Goal: Share content: Share content

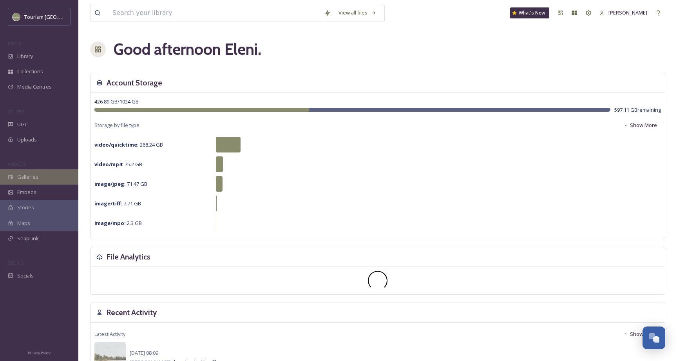
click at [32, 175] on span "Galleries" at bounding box center [27, 176] width 21 height 7
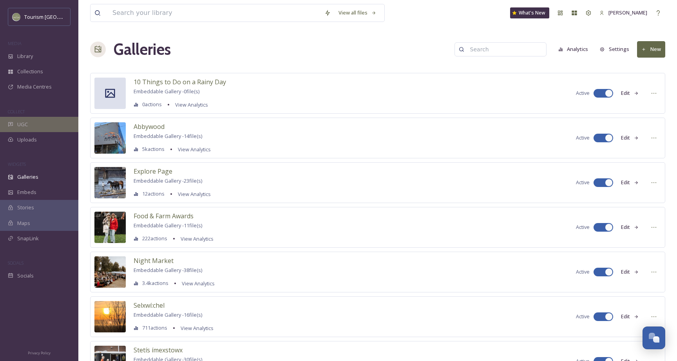
click at [48, 126] on div "UGC" at bounding box center [39, 124] width 78 height 15
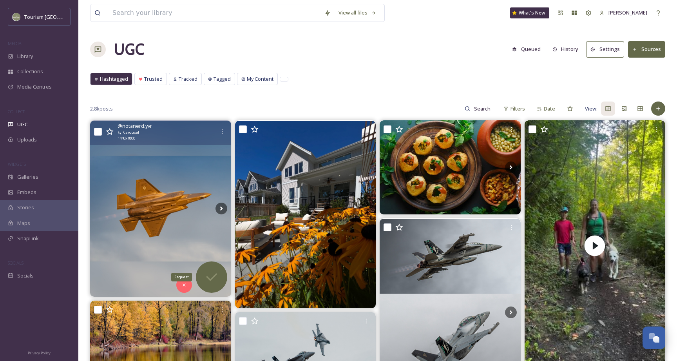
click at [202, 274] on div "Request" at bounding box center [211, 276] width 31 height 31
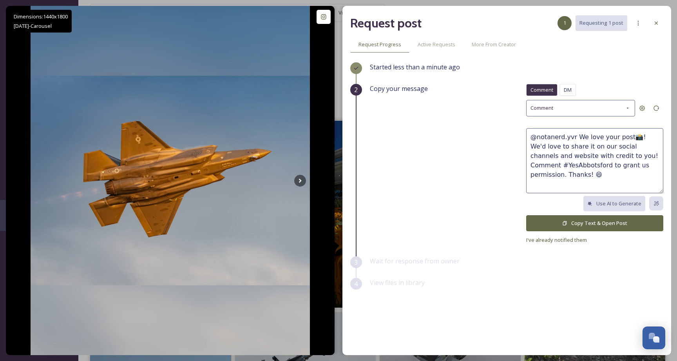
click at [562, 216] on button "Copy Text & Open Post" at bounding box center [594, 223] width 137 height 16
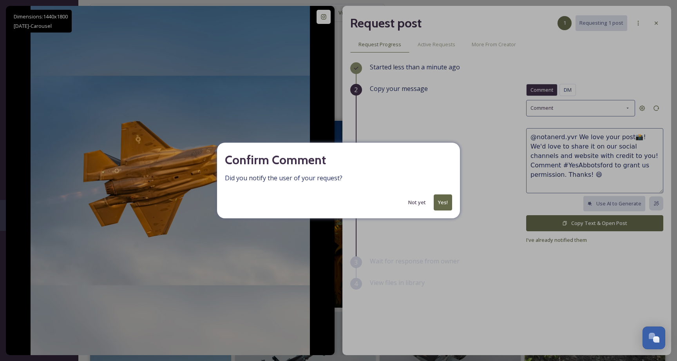
click at [443, 199] on button "Yes!" at bounding box center [442, 202] width 18 height 16
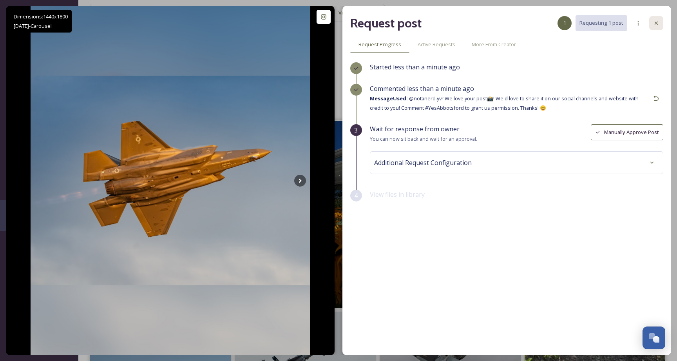
click at [656, 25] on icon at bounding box center [656, 23] width 6 height 6
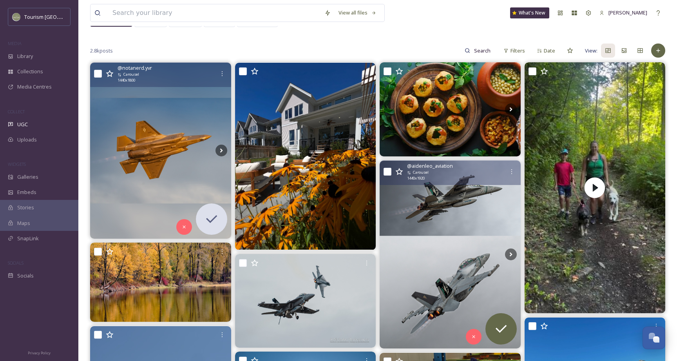
scroll to position [64, 0]
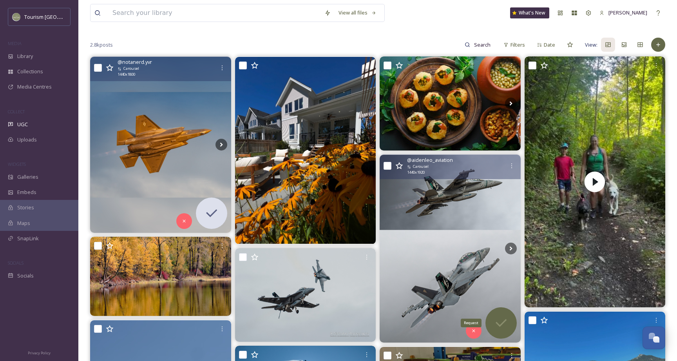
click at [509, 325] on div "Request" at bounding box center [500, 322] width 31 height 31
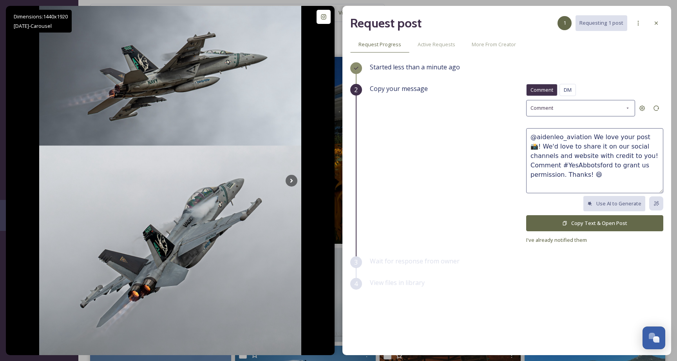
click at [624, 222] on button "Copy Text & Open Post" at bounding box center [594, 223] width 137 height 16
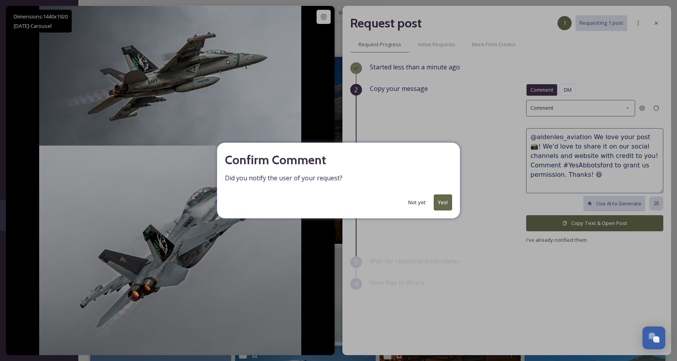
click at [448, 205] on button "Yes!" at bounding box center [442, 202] width 18 height 16
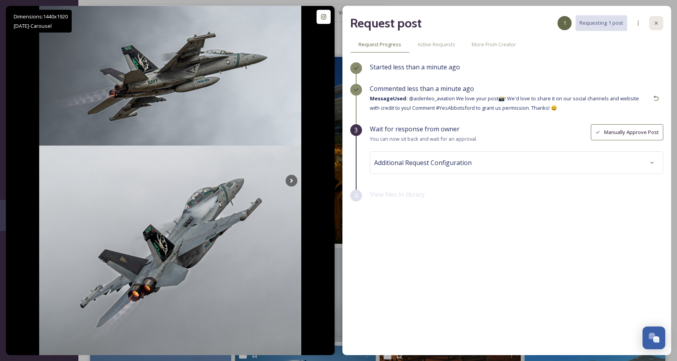
click at [658, 23] on icon at bounding box center [656, 23] width 6 height 6
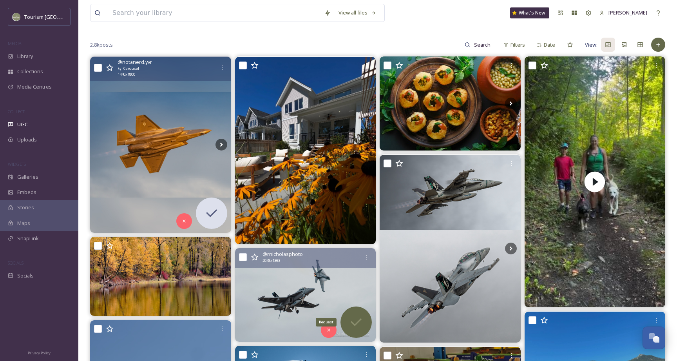
click at [359, 316] on icon at bounding box center [356, 322] width 16 height 16
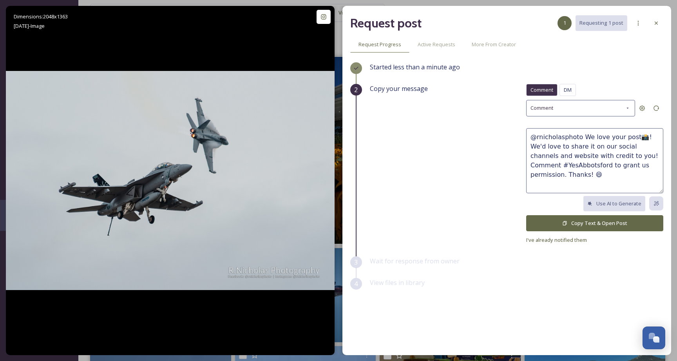
click at [583, 219] on button "Copy Text & Open Post" at bounding box center [594, 223] width 137 height 16
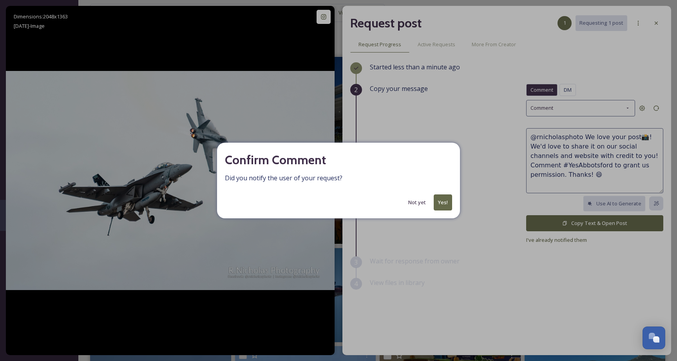
click at [439, 201] on button "Yes!" at bounding box center [442, 202] width 18 height 16
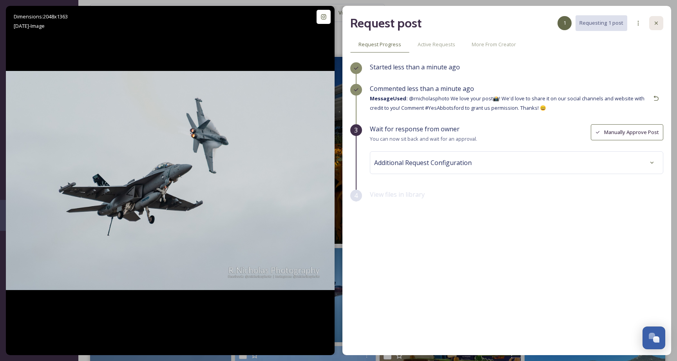
click at [660, 21] on div at bounding box center [656, 23] width 14 height 14
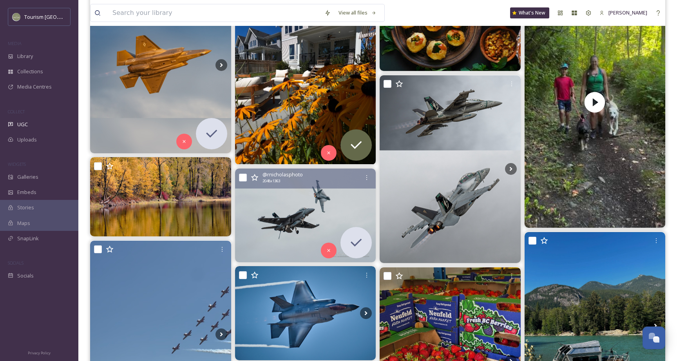
scroll to position [161, 0]
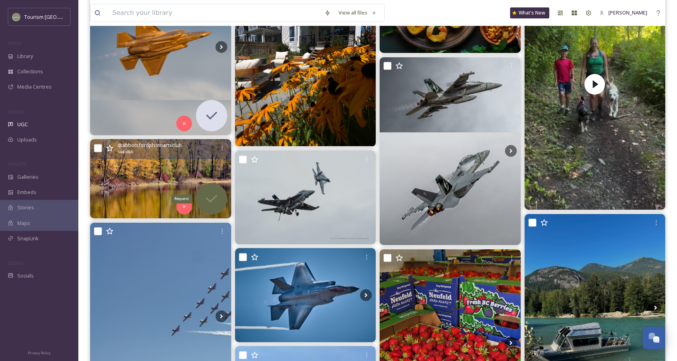
click at [219, 193] on div "Request" at bounding box center [211, 198] width 31 height 31
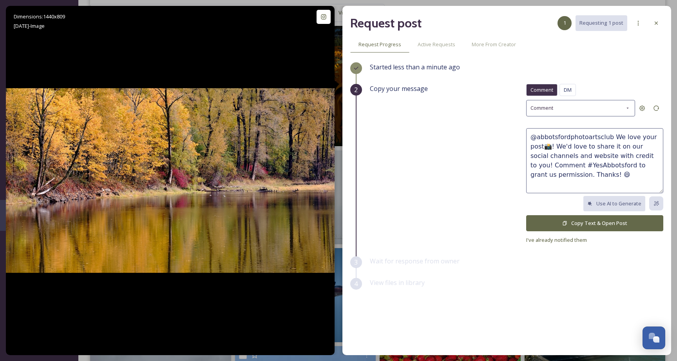
click at [615, 217] on button "Copy Text & Open Post" at bounding box center [594, 223] width 137 height 16
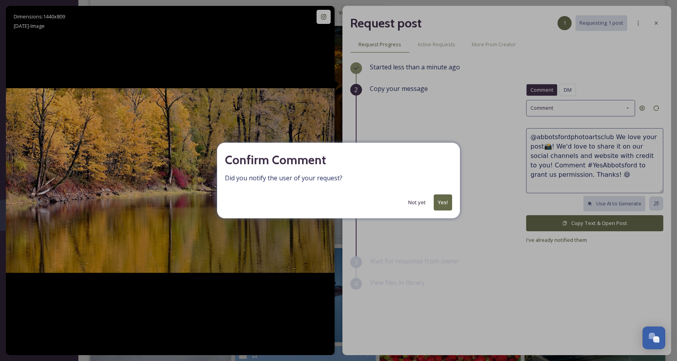
click at [448, 200] on button "Yes!" at bounding box center [442, 202] width 18 height 16
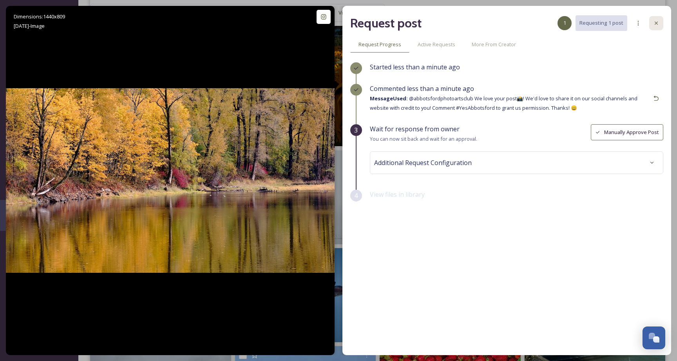
click at [655, 20] on icon at bounding box center [656, 23] width 6 height 6
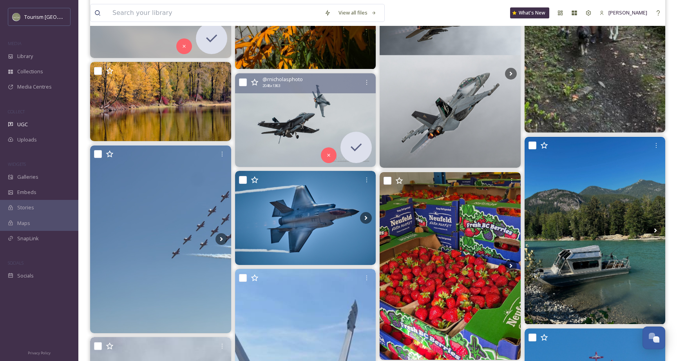
scroll to position [252, 0]
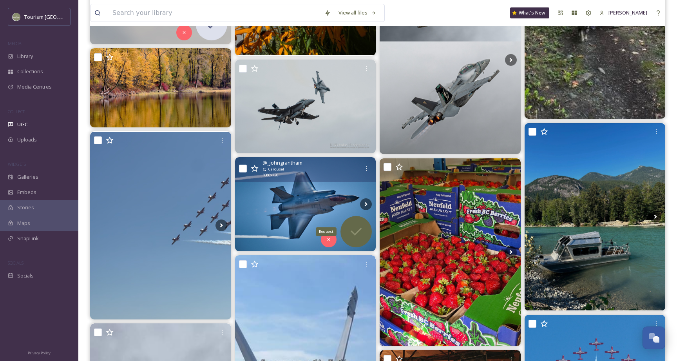
click at [354, 231] on icon at bounding box center [356, 232] width 16 height 16
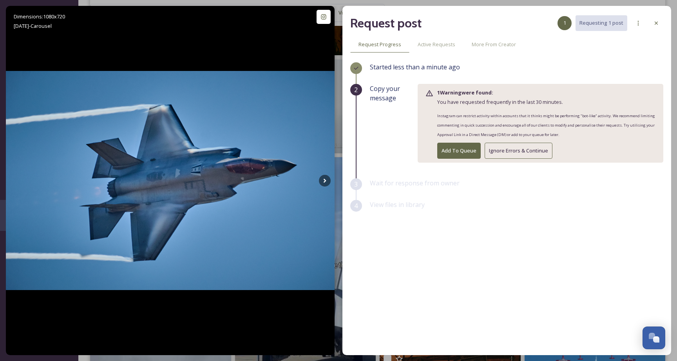
click at [501, 150] on button "Ignore Errors & Continue" at bounding box center [518, 151] width 68 height 16
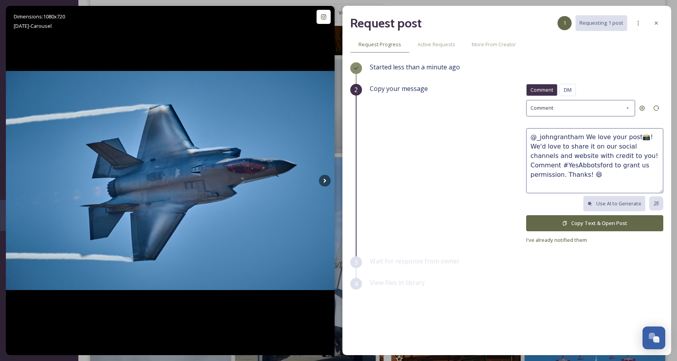
click at [574, 217] on button "Copy Text & Open Post" at bounding box center [594, 223] width 137 height 16
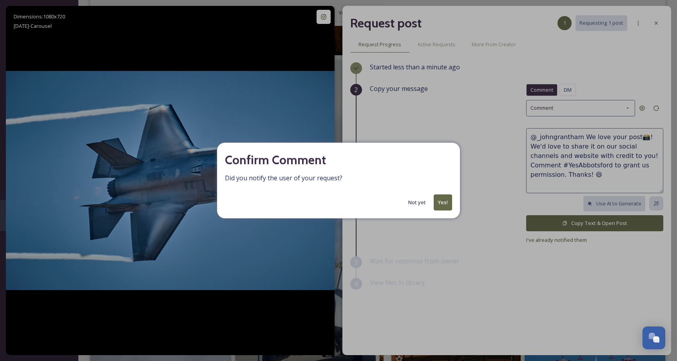
click at [440, 208] on button "Yes!" at bounding box center [442, 202] width 18 height 16
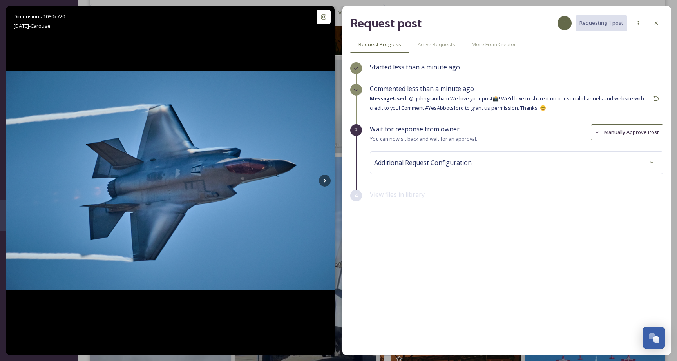
click at [656, 23] on icon at bounding box center [656, 23] width 6 height 6
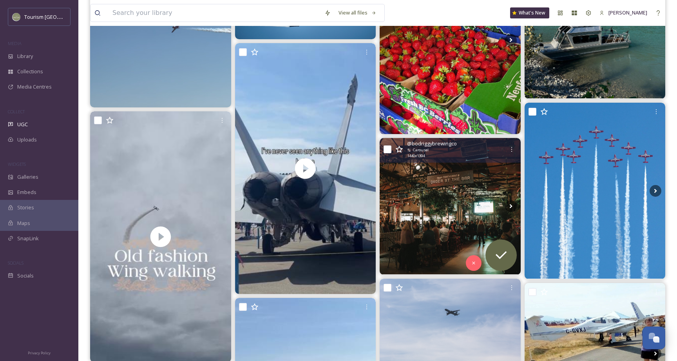
scroll to position [489, 0]
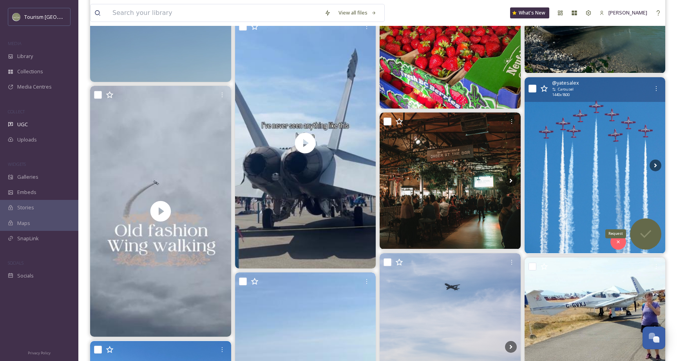
click at [654, 239] on div "Request" at bounding box center [645, 233] width 31 height 31
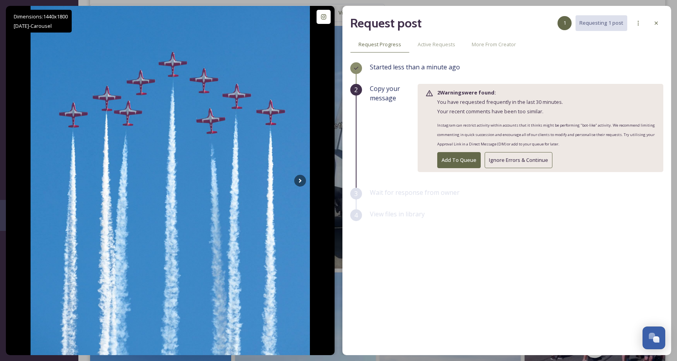
click at [525, 156] on button "Ignore Errors & Continue" at bounding box center [518, 160] width 68 height 16
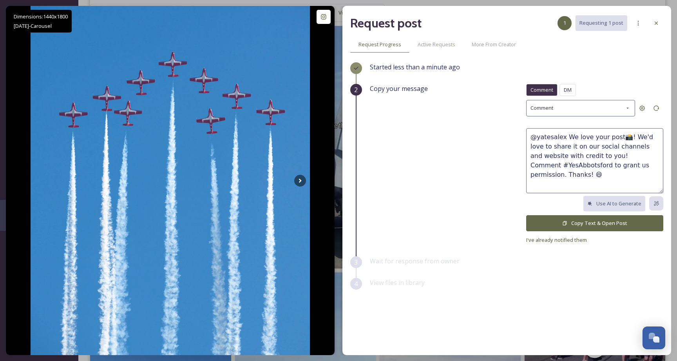
click at [594, 225] on button "Copy Text & Open Post" at bounding box center [594, 223] width 137 height 16
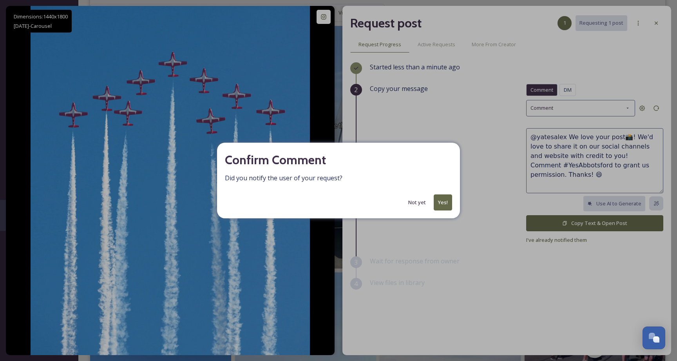
click at [444, 198] on button "Yes!" at bounding box center [442, 202] width 18 height 16
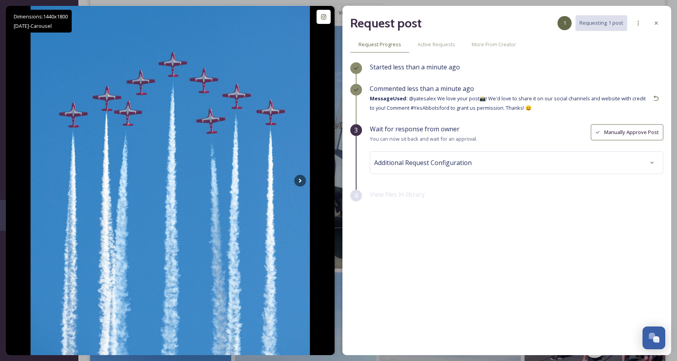
click at [656, 26] on div at bounding box center [656, 23] width 14 height 14
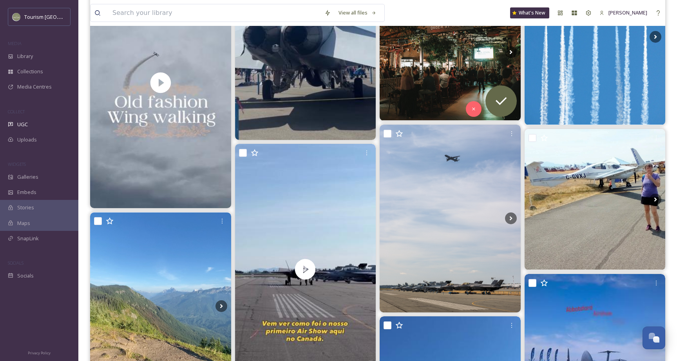
scroll to position [622, 0]
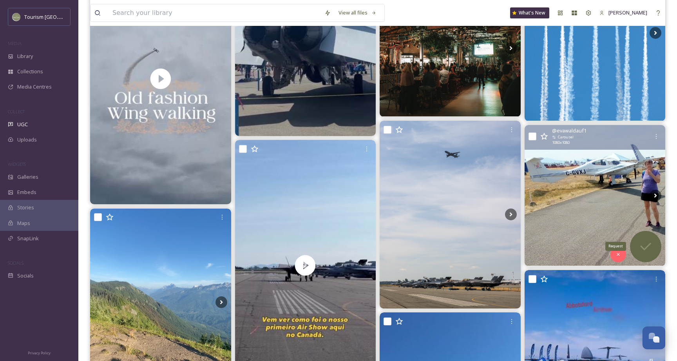
click at [649, 239] on icon at bounding box center [646, 246] width 16 height 16
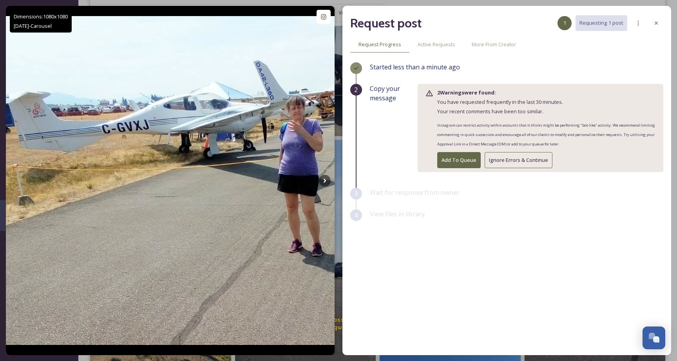
click at [517, 157] on button "Ignore Errors & Continue" at bounding box center [518, 160] width 68 height 16
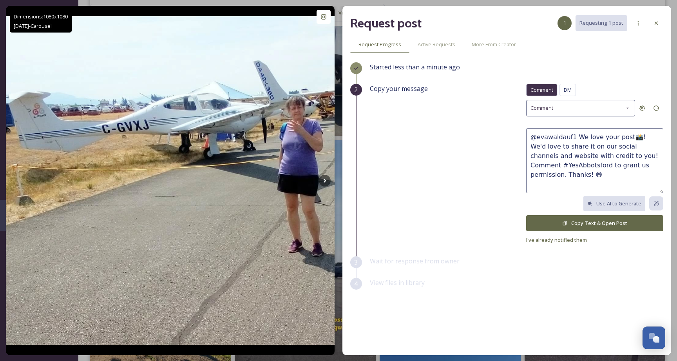
click at [594, 223] on button "Copy Text & Open Post" at bounding box center [594, 223] width 137 height 16
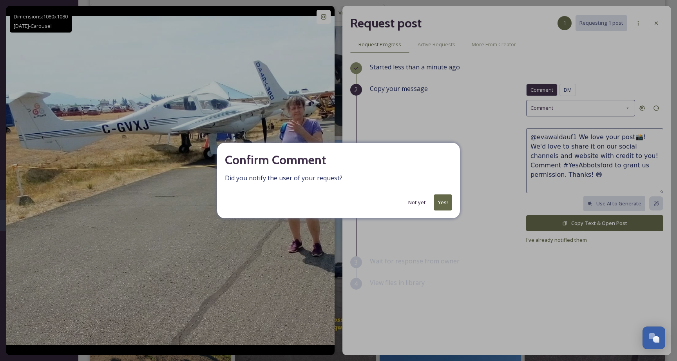
click at [449, 203] on button "Yes!" at bounding box center [442, 202] width 18 height 16
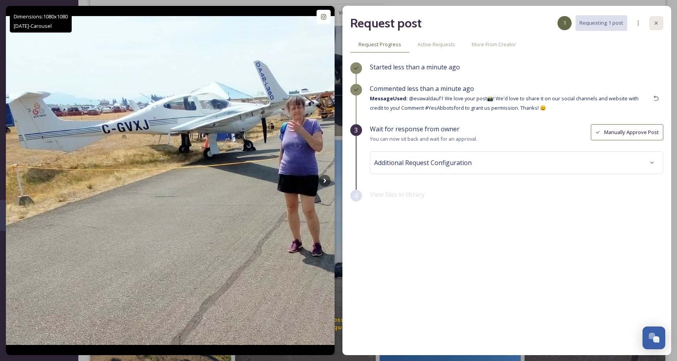
click at [659, 25] on icon at bounding box center [656, 23] width 6 height 6
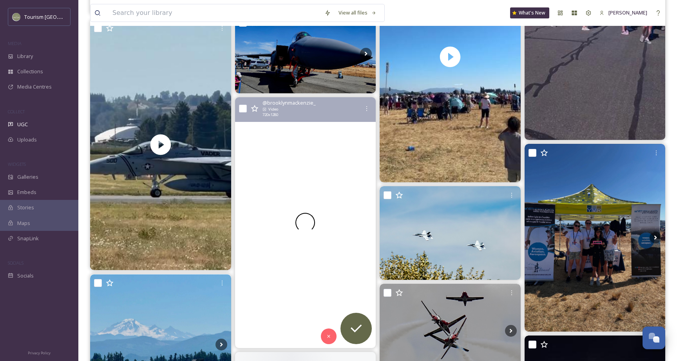
scroll to position [1038, 0]
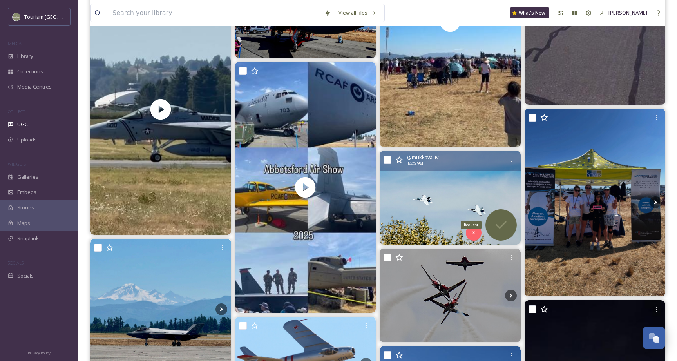
click at [504, 226] on icon at bounding box center [501, 225] width 16 height 16
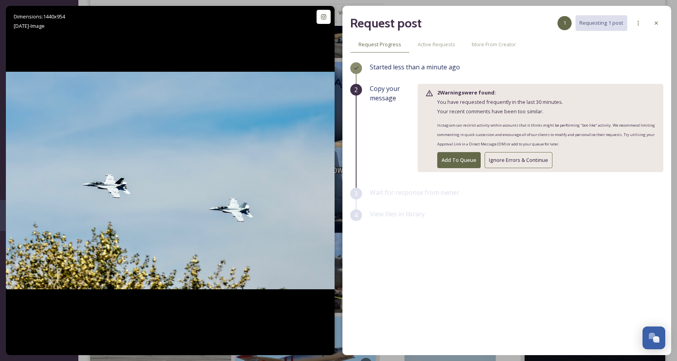
click at [504, 154] on button "Ignore Errors & Continue" at bounding box center [518, 160] width 68 height 16
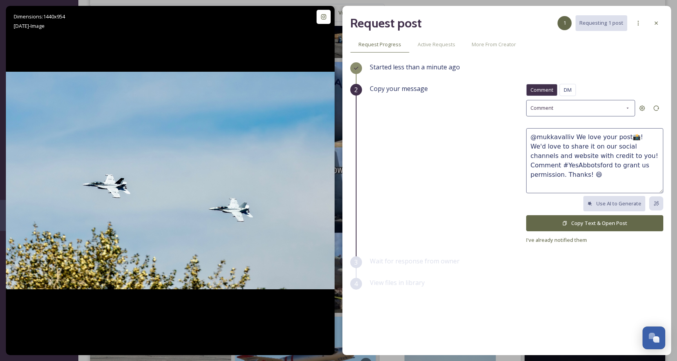
click at [603, 222] on button "Copy Text & Open Post" at bounding box center [594, 223] width 137 height 16
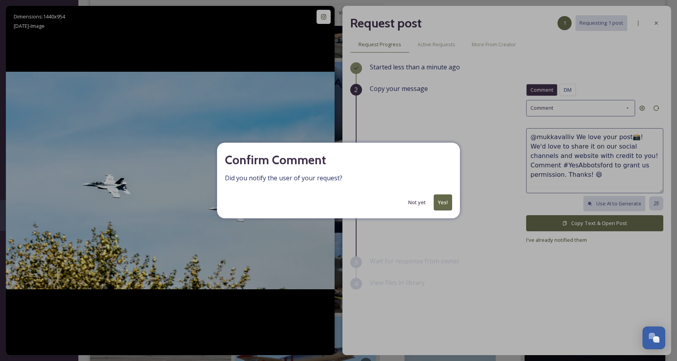
click at [445, 203] on button "Yes!" at bounding box center [442, 202] width 18 height 16
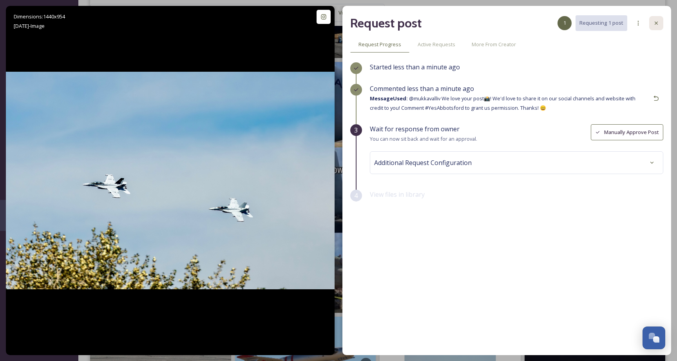
click at [660, 22] on div at bounding box center [656, 23] width 14 height 14
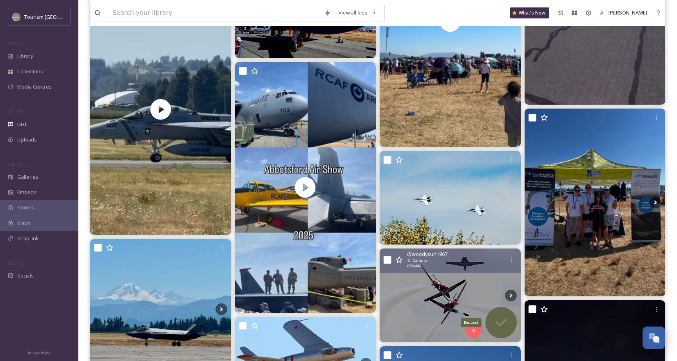
click at [507, 327] on icon at bounding box center [501, 322] width 16 height 16
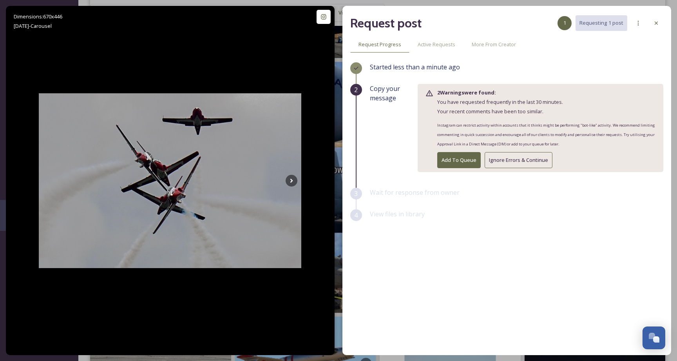
click at [535, 163] on button "Ignore Errors & Continue" at bounding box center [518, 160] width 68 height 16
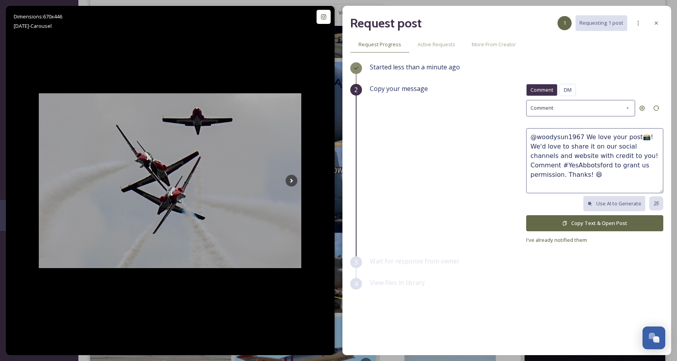
click at [598, 224] on button "Copy Text & Open Post" at bounding box center [594, 223] width 137 height 16
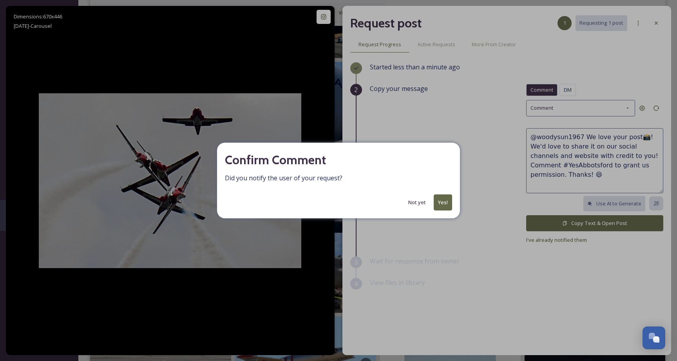
click at [443, 199] on button "Yes!" at bounding box center [442, 202] width 18 height 16
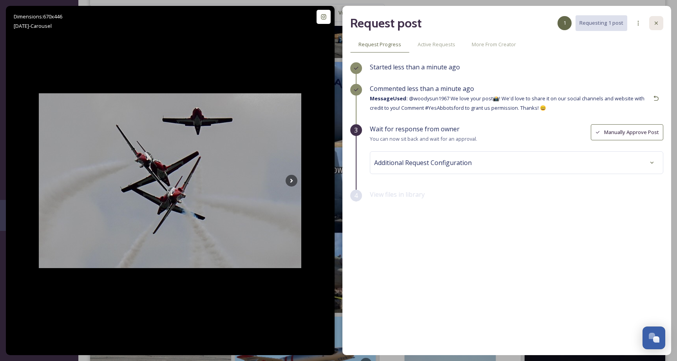
click at [658, 23] on icon at bounding box center [656, 23] width 6 height 6
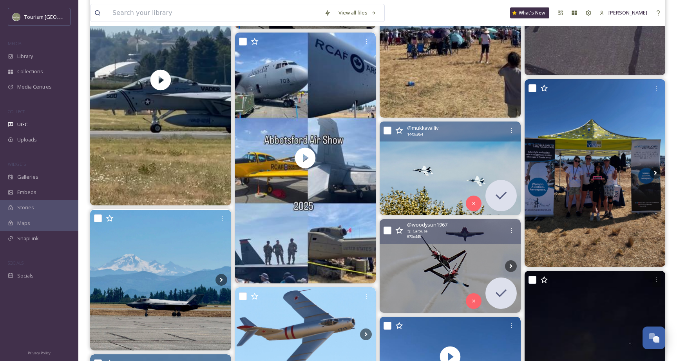
scroll to position [1078, 0]
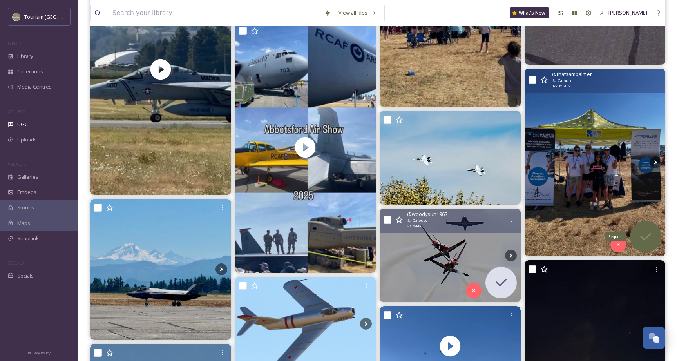
click at [651, 237] on icon at bounding box center [646, 237] width 16 height 16
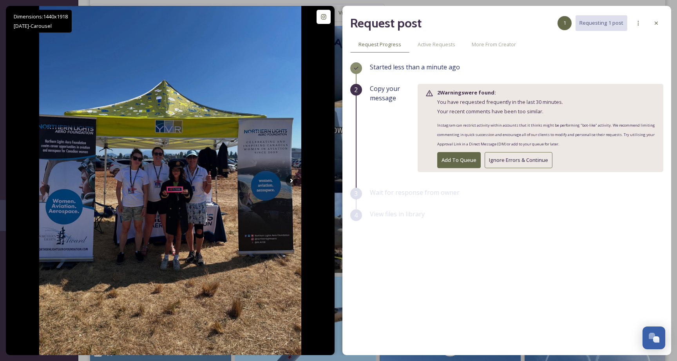
click at [547, 159] on button "Ignore Errors & Continue" at bounding box center [518, 160] width 68 height 16
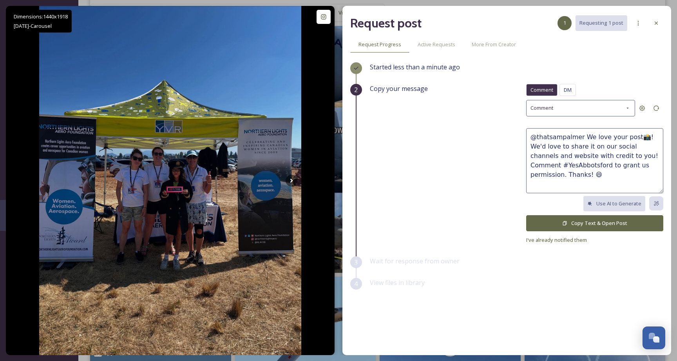
click at [600, 223] on button "Copy Text & Open Post" at bounding box center [594, 223] width 137 height 16
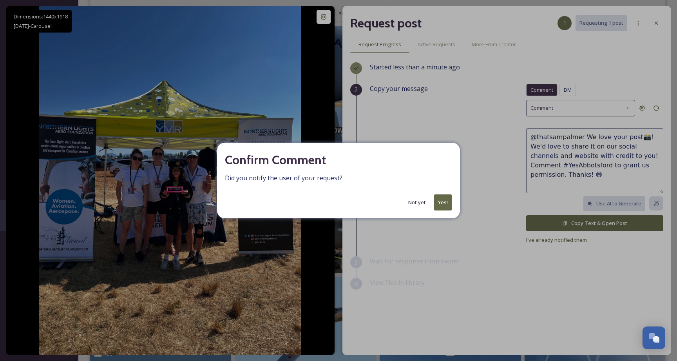
click at [441, 204] on button "Yes!" at bounding box center [442, 202] width 18 height 16
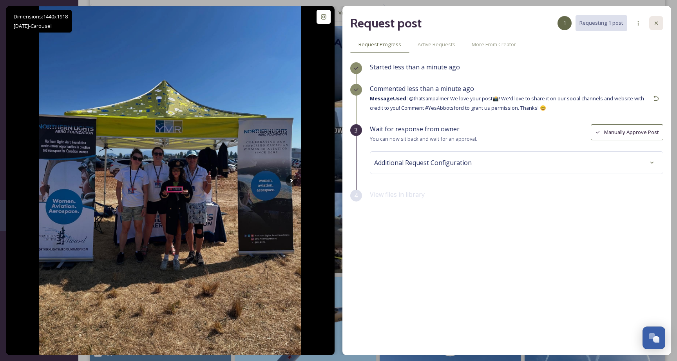
click at [659, 24] on icon at bounding box center [656, 23] width 6 height 6
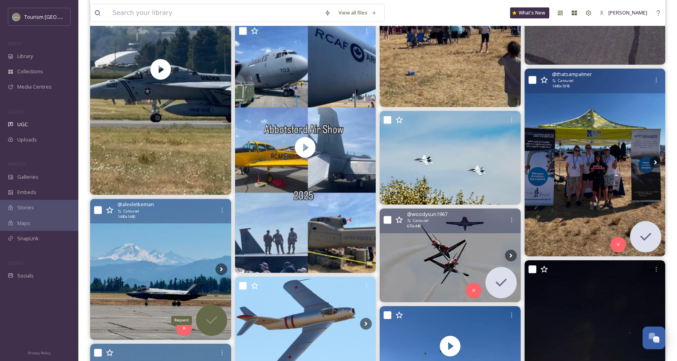
click at [209, 317] on icon at bounding box center [212, 320] width 16 height 16
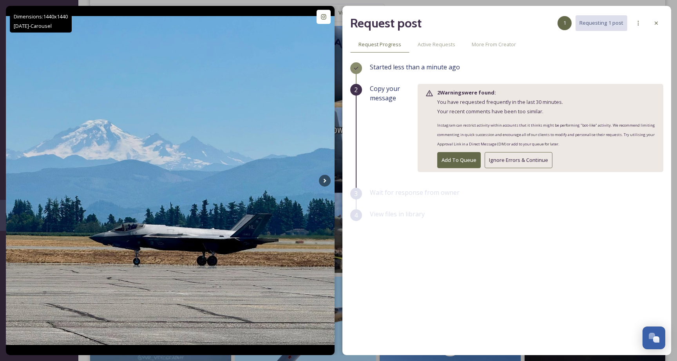
click at [508, 157] on button "Ignore Errors & Continue" at bounding box center [518, 160] width 68 height 16
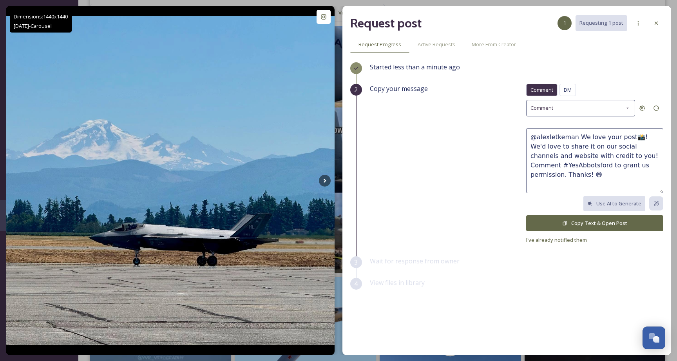
click at [578, 217] on button "Copy Text & Open Post" at bounding box center [594, 223] width 137 height 16
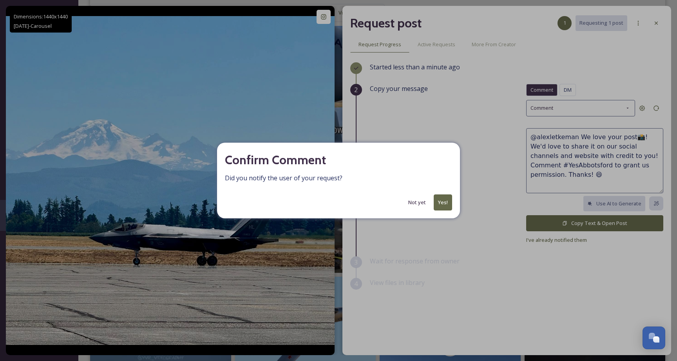
click at [446, 201] on button "Yes!" at bounding box center [442, 202] width 18 height 16
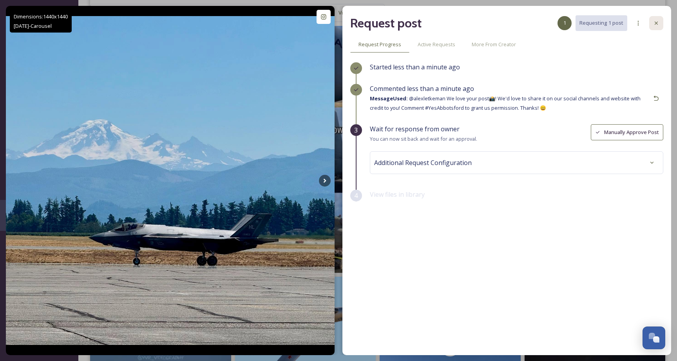
click at [654, 25] on icon at bounding box center [656, 23] width 6 height 6
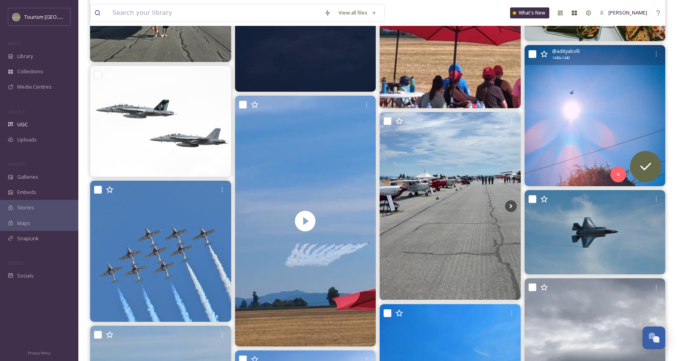
scroll to position [1775, 0]
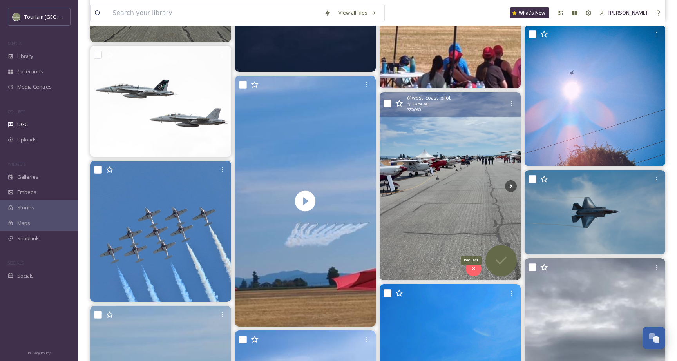
click at [504, 255] on icon at bounding box center [501, 261] width 16 height 16
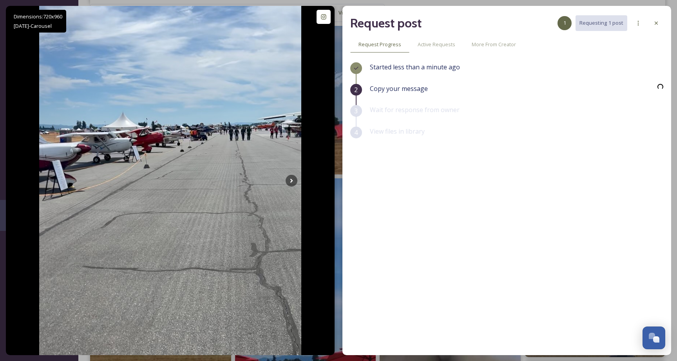
scroll to position [1930, 0]
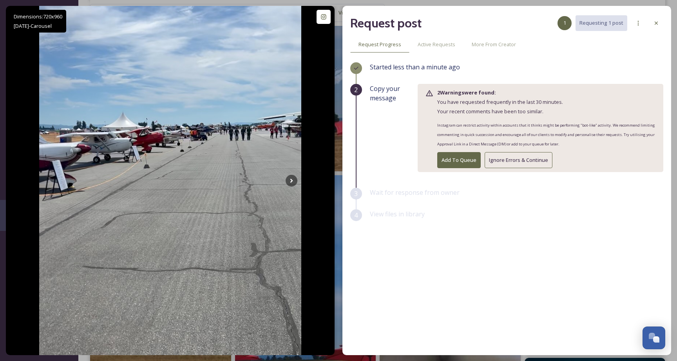
click at [500, 160] on button "Ignore Errors & Continue" at bounding box center [518, 160] width 68 height 16
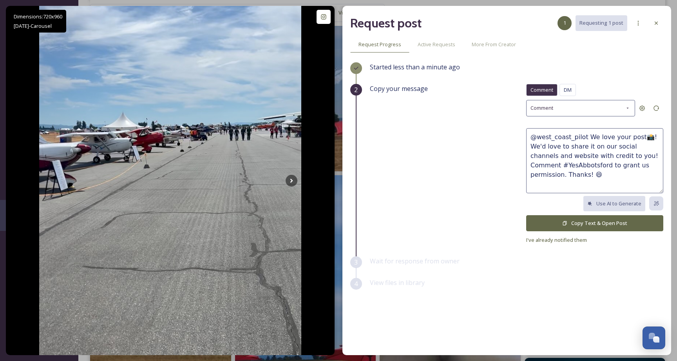
click at [562, 218] on button "Copy Text & Open Post" at bounding box center [594, 223] width 137 height 16
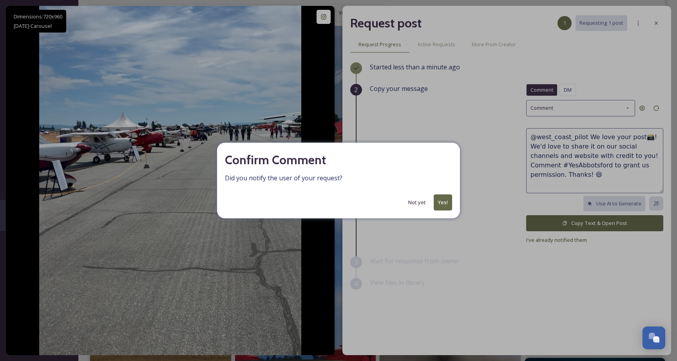
click at [450, 199] on button "Yes!" at bounding box center [442, 202] width 18 height 16
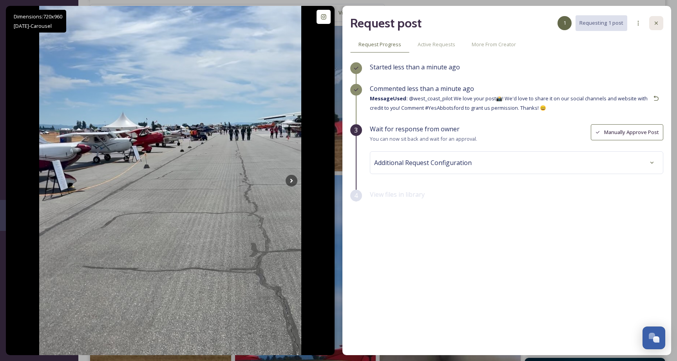
click at [655, 23] on icon at bounding box center [656, 23] width 6 height 6
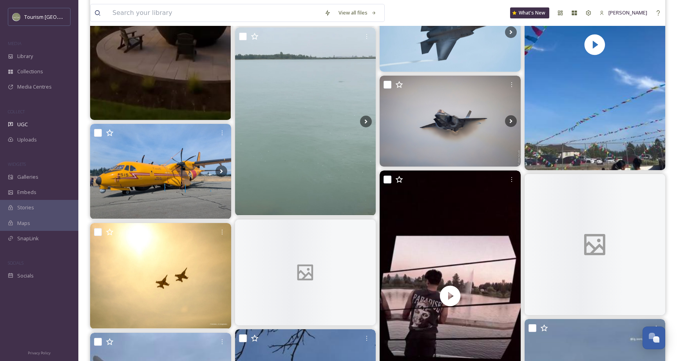
scroll to position [2730, 0]
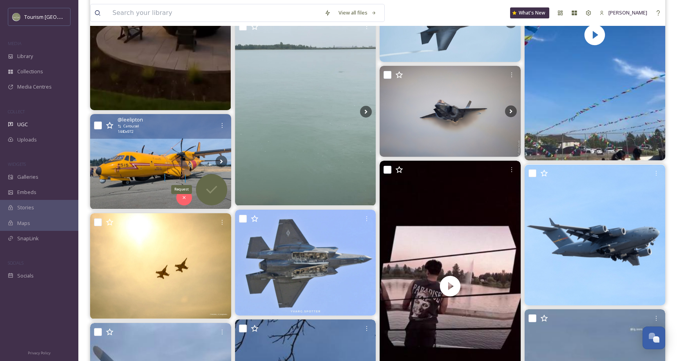
click at [217, 188] on icon at bounding box center [212, 190] width 16 height 16
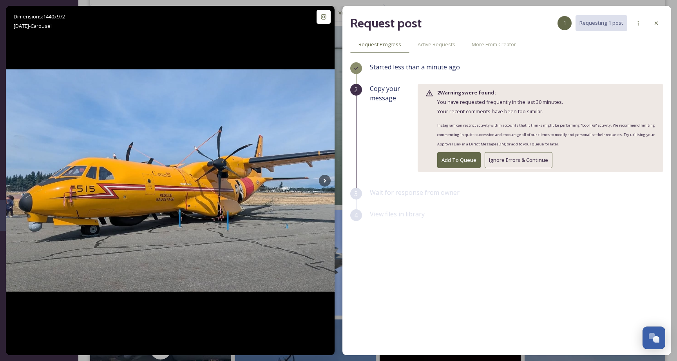
click at [539, 159] on button "Ignore Errors & Continue" at bounding box center [518, 160] width 68 height 16
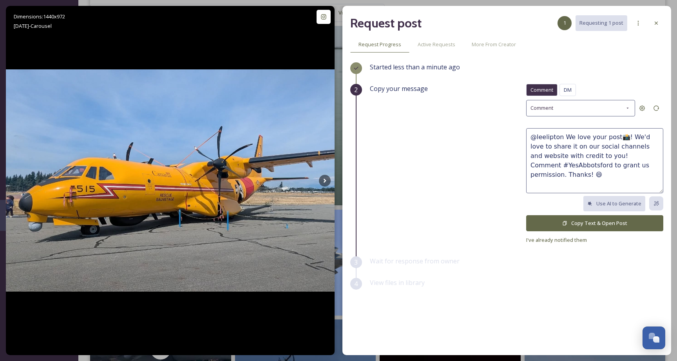
click at [587, 219] on button "Copy Text & Open Post" at bounding box center [594, 223] width 137 height 16
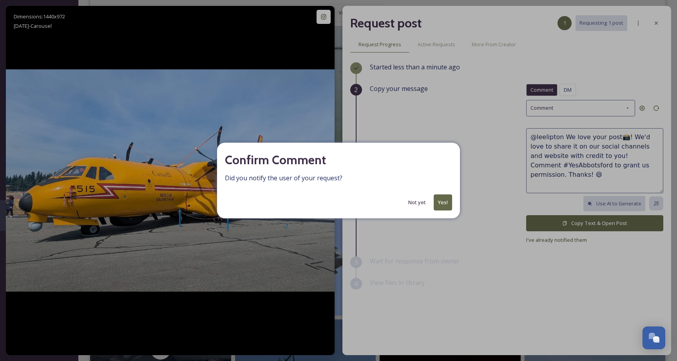
click at [444, 202] on button "Yes!" at bounding box center [442, 202] width 18 height 16
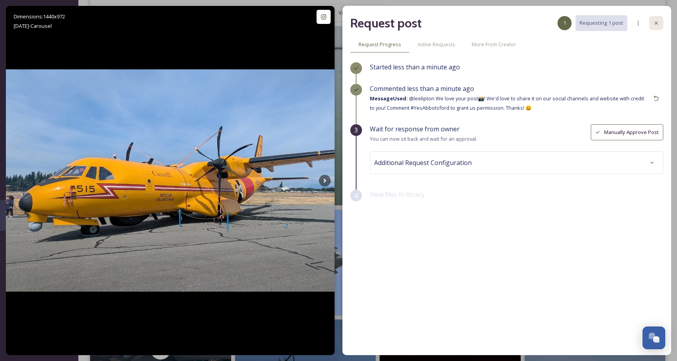
click at [653, 25] on icon at bounding box center [656, 23] width 6 height 6
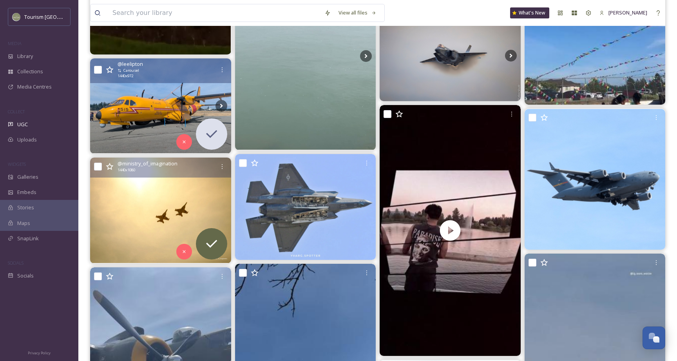
scroll to position [2792, 0]
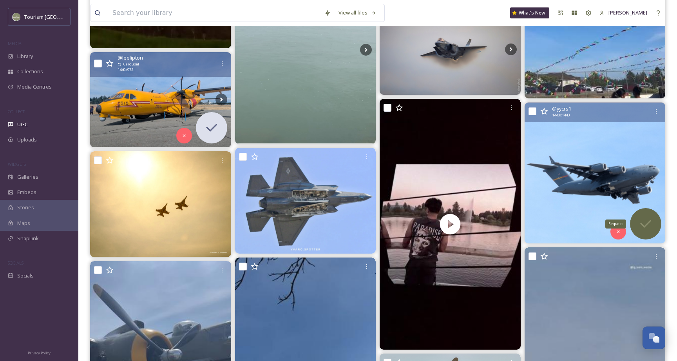
click at [645, 217] on icon at bounding box center [646, 224] width 16 height 16
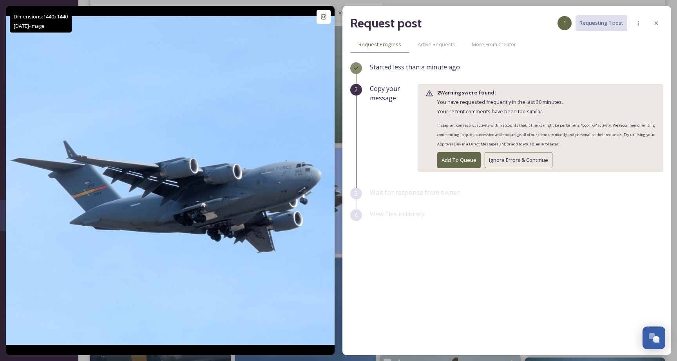
click at [536, 158] on button "Ignore Errors & Continue" at bounding box center [518, 160] width 68 height 16
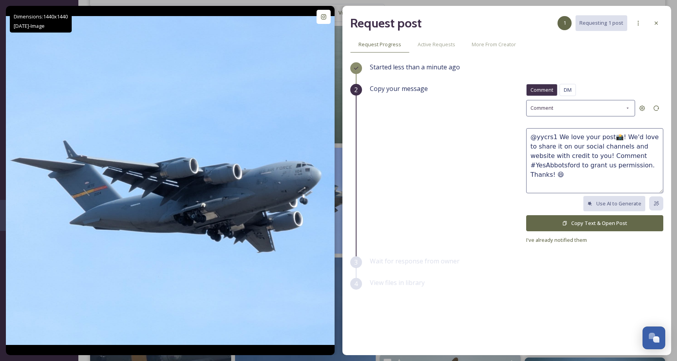
click at [587, 215] on button "Copy Text & Open Post" at bounding box center [594, 223] width 137 height 16
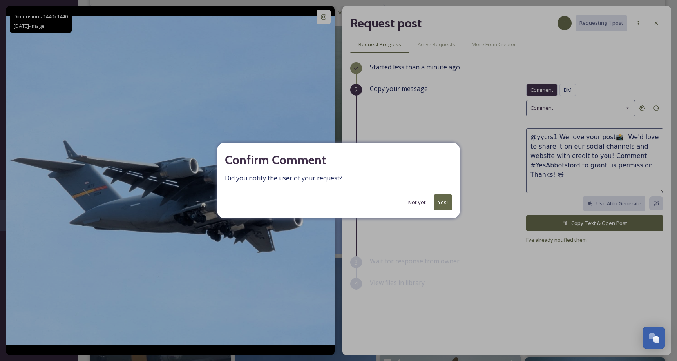
click at [444, 204] on button "Yes!" at bounding box center [442, 202] width 18 height 16
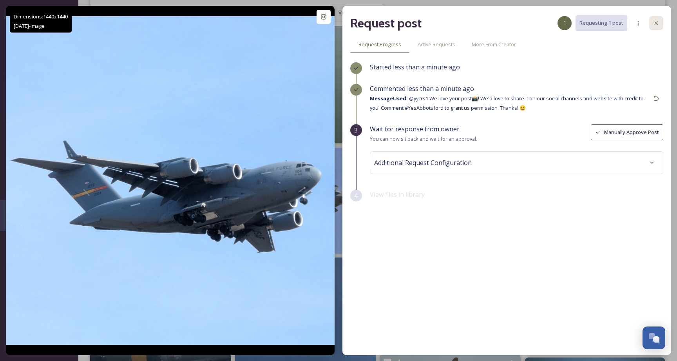
click at [658, 26] on icon at bounding box center [656, 23] width 6 height 6
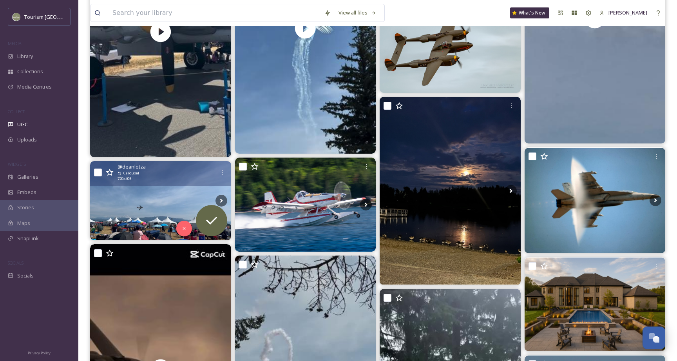
scroll to position [3162, 0]
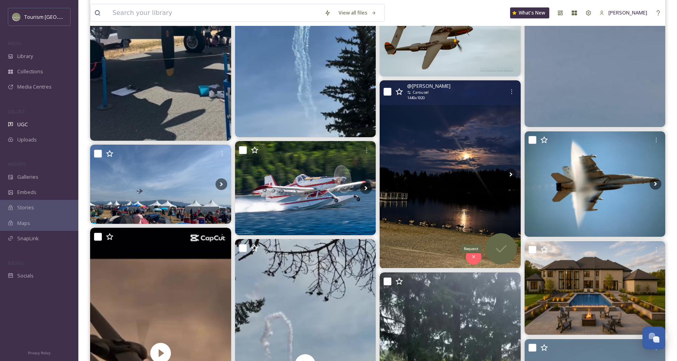
click at [498, 257] on div "Request" at bounding box center [500, 248] width 31 height 31
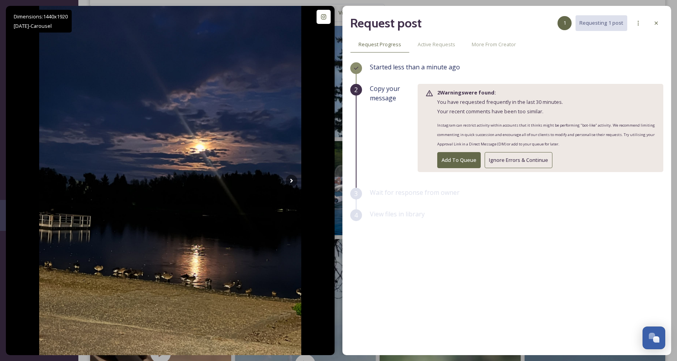
click at [539, 163] on button "Ignore Errors & Continue" at bounding box center [518, 160] width 68 height 16
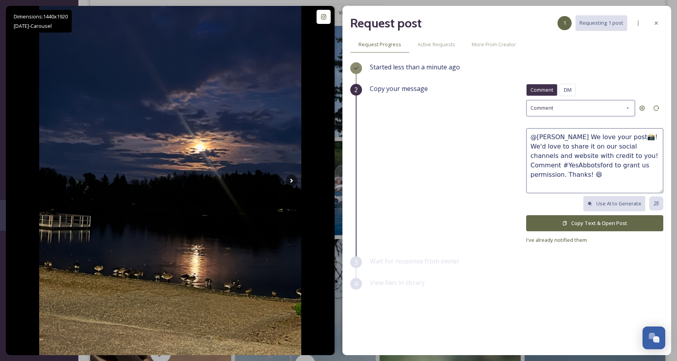
click at [591, 224] on button "Copy Text & Open Post" at bounding box center [594, 223] width 137 height 16
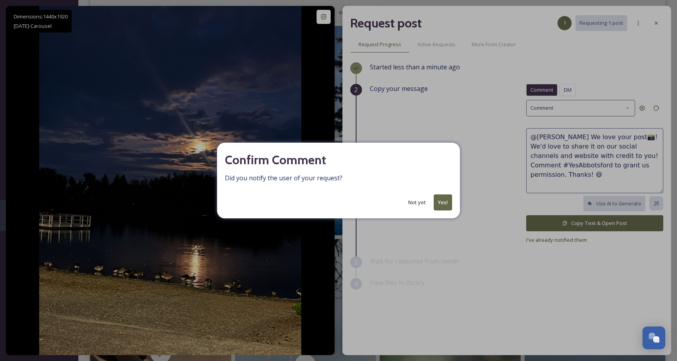
click at [440, 203] on button "Yes!" at bounding box center [442, 202] width 18 height 16
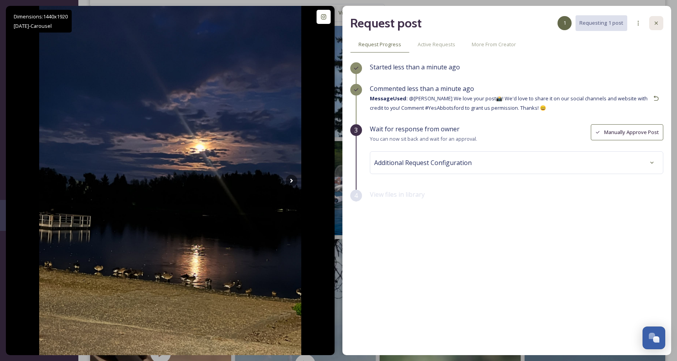
click at [657, 23] on icon at bounding box center [656, 23] width 6 height 6
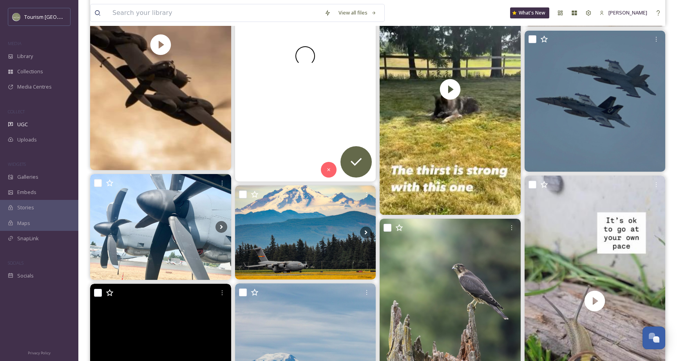
scroll to position [3472, 0]
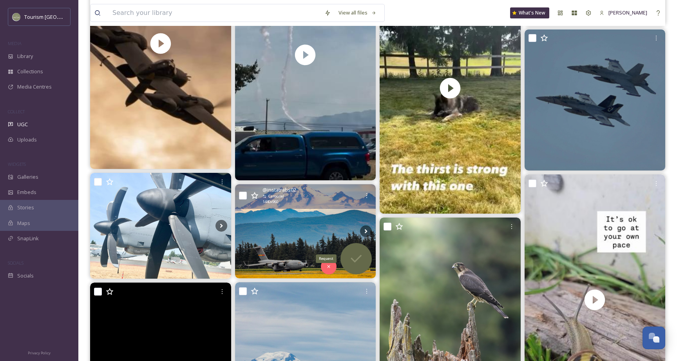
click at [356, 250] on div "Request" at bounding box center [355, 258] width 31 height 31
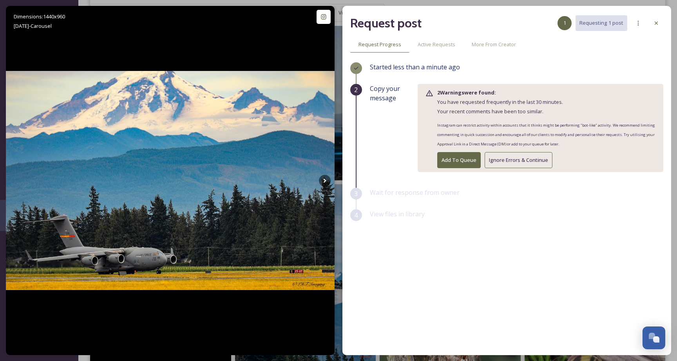
click at [532, 160] on button "Ignore Errors & Continue" at bounding box center [518, 160] width 68 height 16
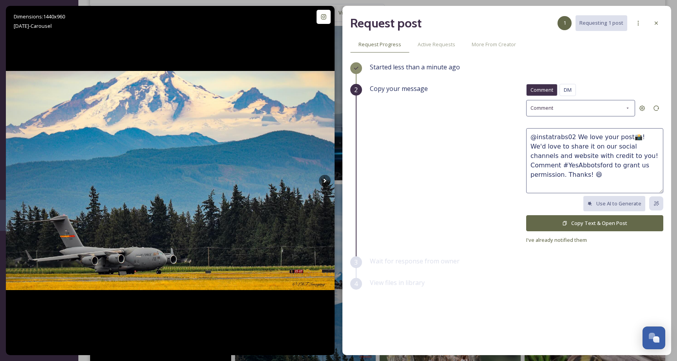
click at [569, 224] on button "Copy Text & Open Post" at bounding box center [594, 223] width 137 height 16
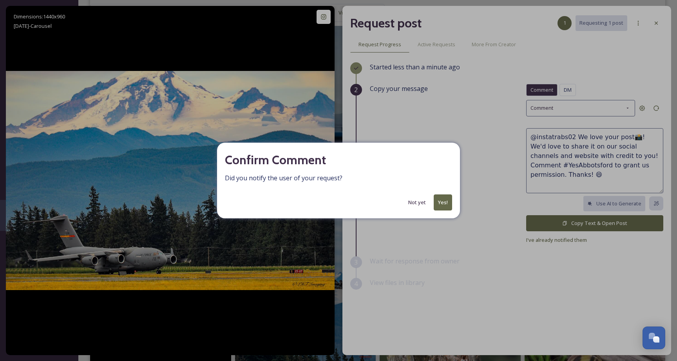
click at [448, 200] on button "Yes!" at bounding box center [442, 202] width 18 height 16
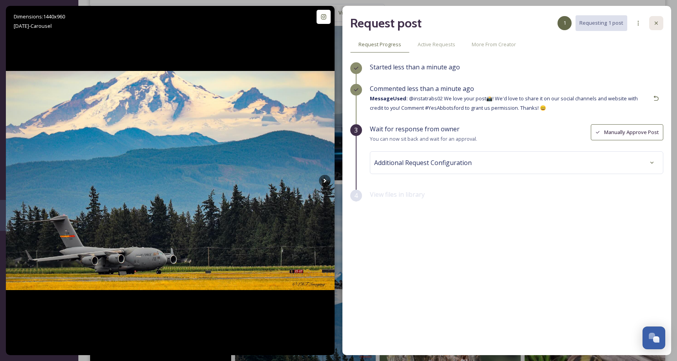
click at [656, 23] on icon at bounding box center [655, 23] width 3 height 3
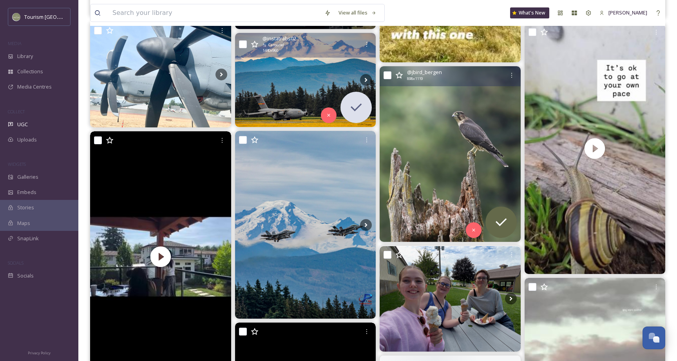
scroll to position [3635, 0]
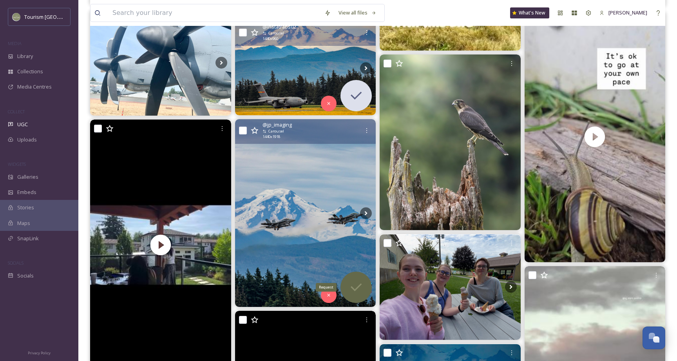
click at [356, 285] on icon at bounding box center [356, 287] width 16 height 16
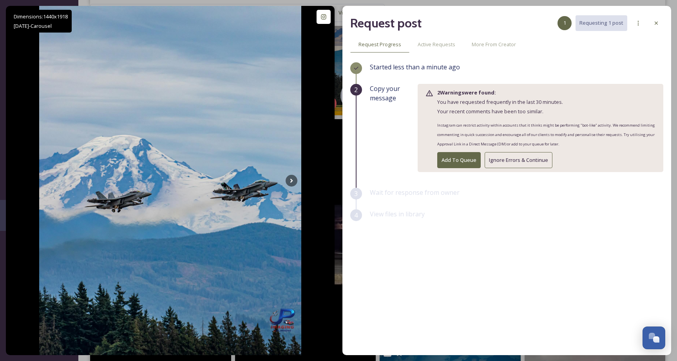
click at [526, 160] on button "Ignore Errors & Continue" at bounding box center [518, 160] width 68 height 16
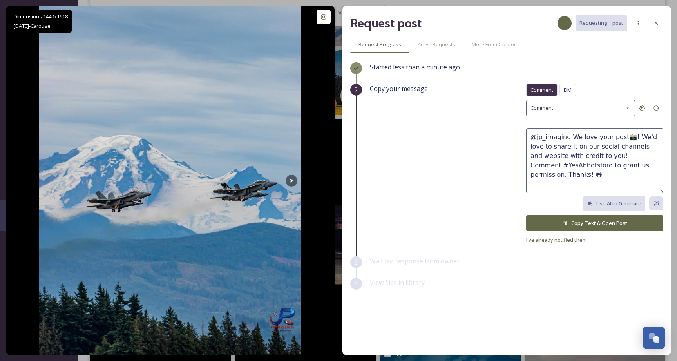
click at [603, 220] on button "Copy Text & Open Post" at bounding box center [594, 223] width 137 height 16
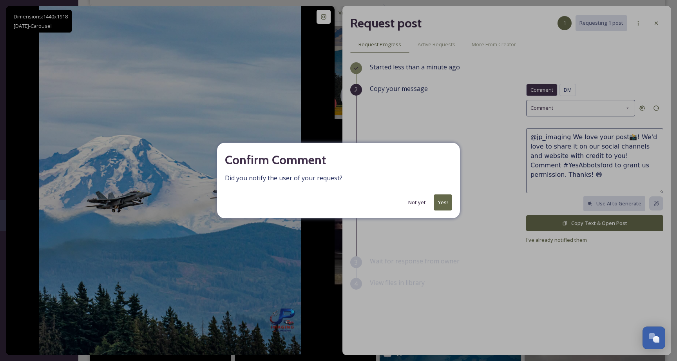
click at [442, 198] on button "Yes!" at bounding box center [442, 202] width 18 height 16
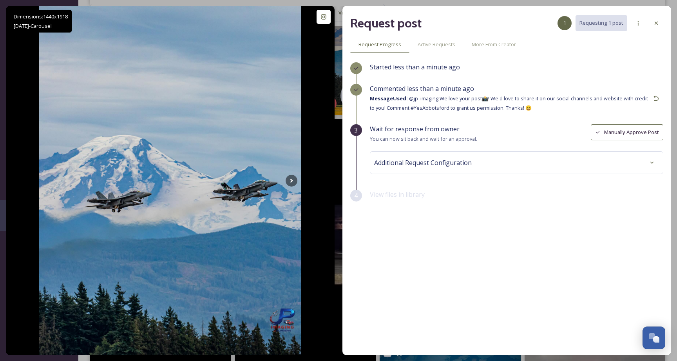
click at [658, 25] on icon at bounding box center [656, 23] width 6 height 6
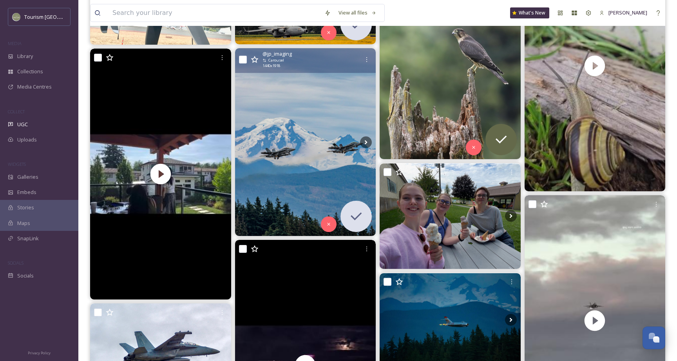
scroll to position [3713, 0]
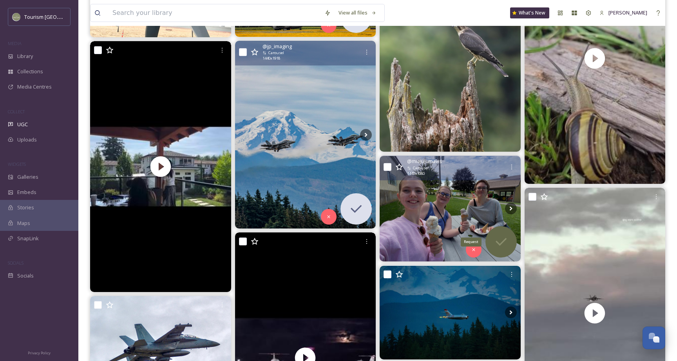
click at [499, 239] on icon at bounding box center [501, 242] width 16 height 16
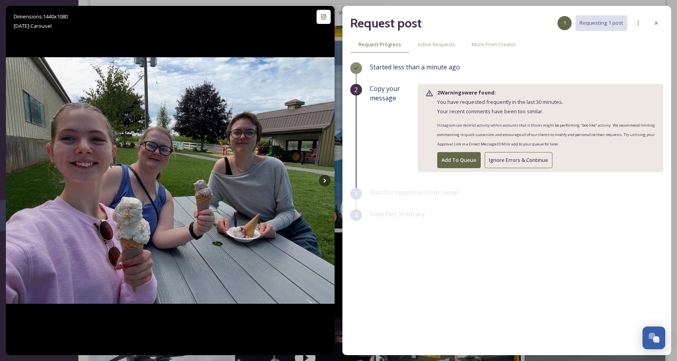
click at [506, 160] on button "Ignore Errors & Continue" at bounding box center [518, 160] width 68 height 16
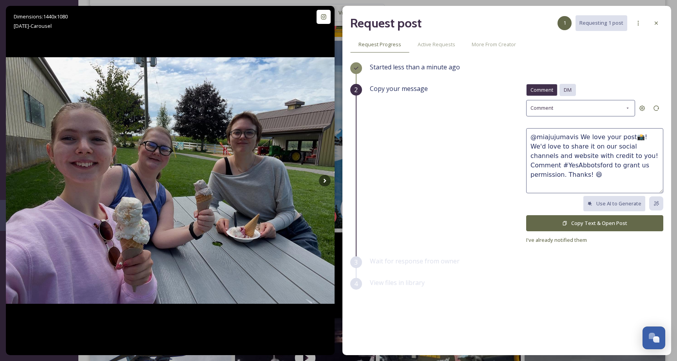
click at [571, 90] on span "DM" at bounding box center [567, 89] width 8 height 7
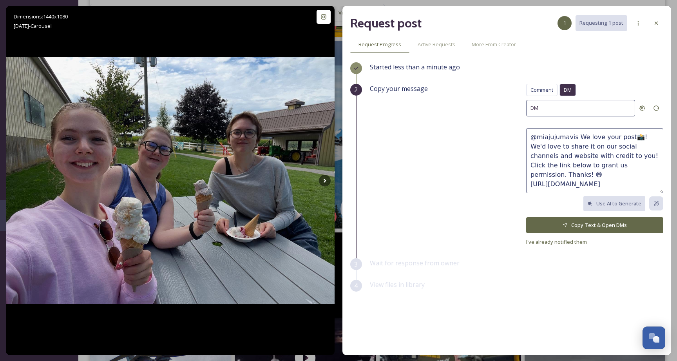
click at [592, 222] on button "Copy Text & Open DMs" at bounding box center [594, 225] width 137 height 16
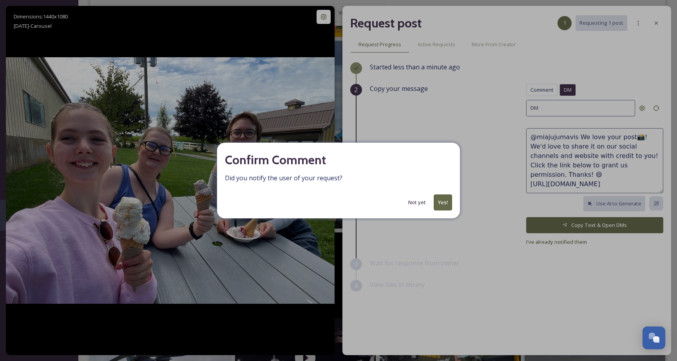
click at [437, 196] on button "Yes!" at bounding box center [442, 202] width 18 height 16
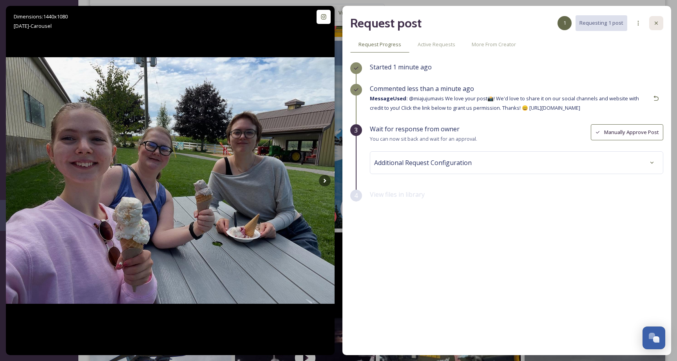
click at [659, 22] on icon at bounding box center [656, 23] width 6 height 6
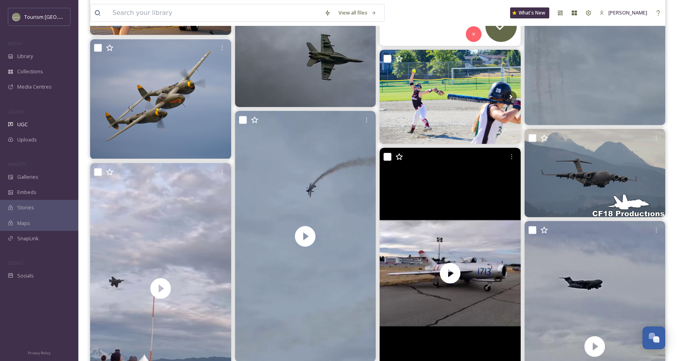
scroll to position [4295, 0]
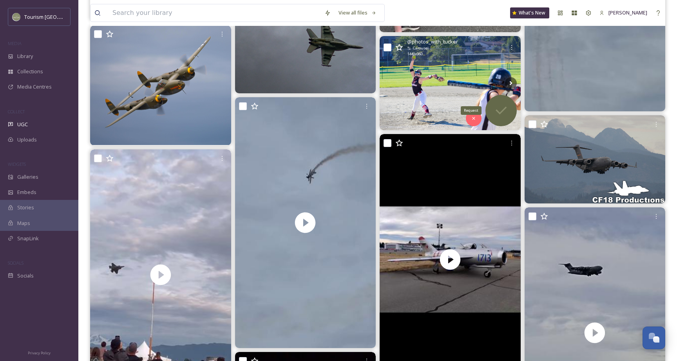
click at [508, 113] on icon at bounding box center [501, 111] width 16 height 16
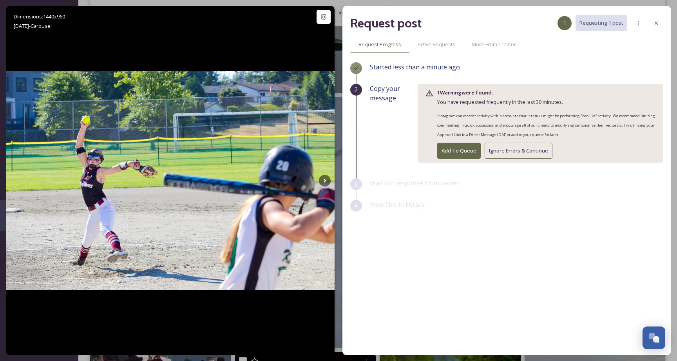
click at [509, 148] on button "Ignore Errors & Continue" at bounding box center [518, 151] width 68 height 16
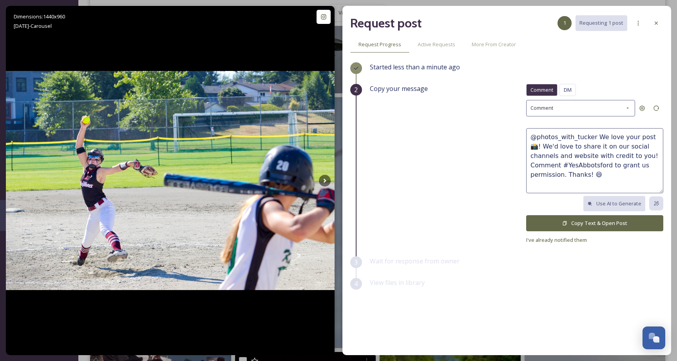
click at [564, 223] on icon at bounding box center [564, 222] width 5 height 5
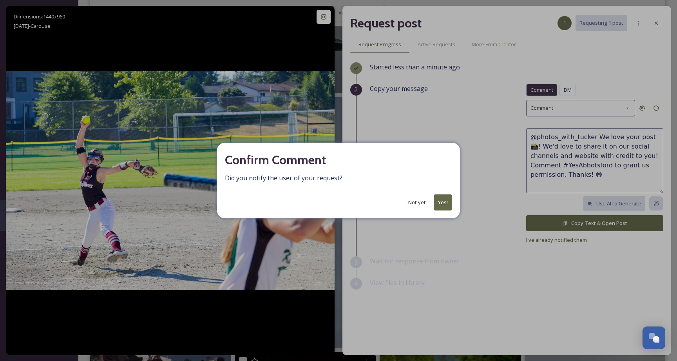
click at [449, 204] on button "Yes!" at bounding box center [442, 202] width 18 height 16
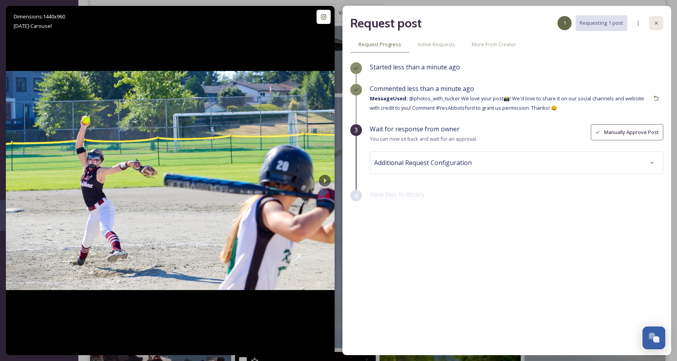
click at [658, 21] on icon at bounding box center [656, 23] width 6 height 6
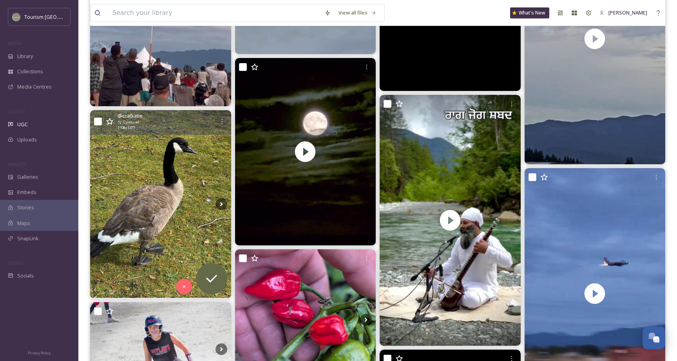
scroll to position [4589, 0]
click at [219, 276] on icon at bounding box center [212, 278] width 16 height 16
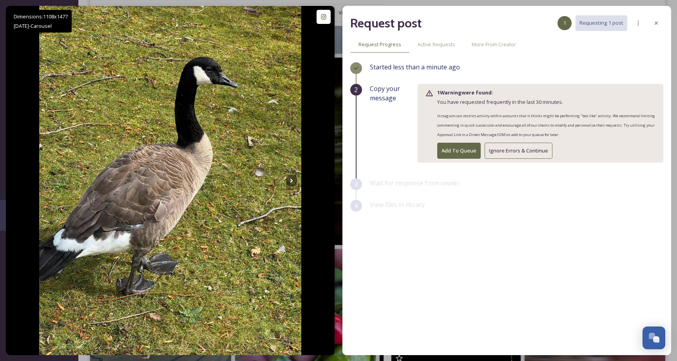
click at [536, 150] on button "Ignore Errors & Continue" at bounding box center [518, 151] width 68 height 16
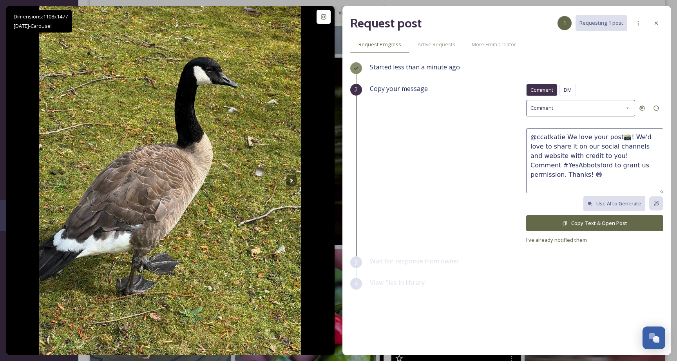
click at [570, 218] on button "Copy Text & Open Post" at bounding box center [594, 223] width 137 height 16
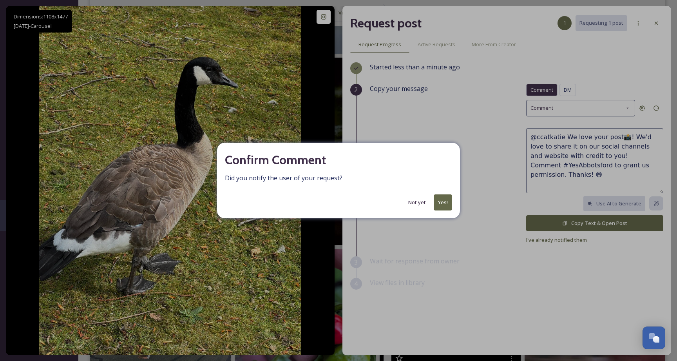
click at [442, 206] on button "Yes!" at bounding box center [442, 202] width 18 height 16
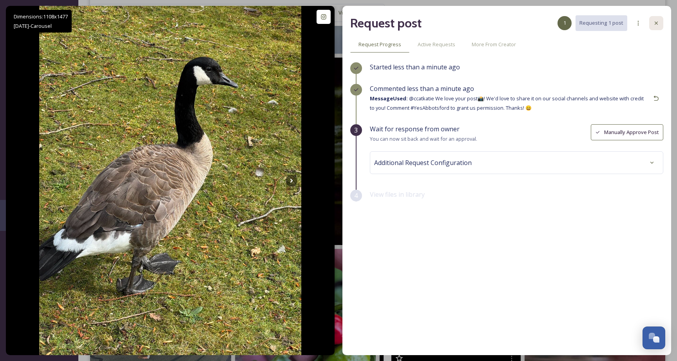
click at [659, 23] on div at bounding box center [656, 23] width 14 height 14
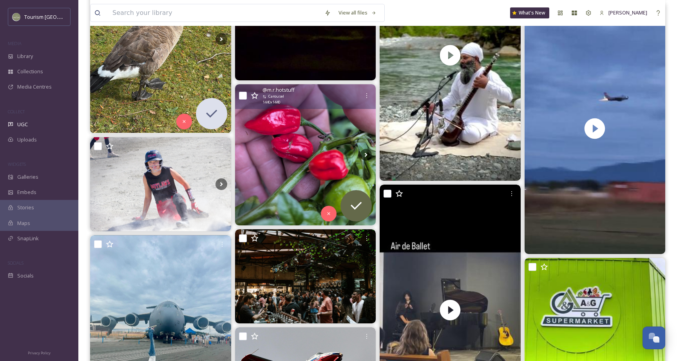
scroll to position [4808, 0]
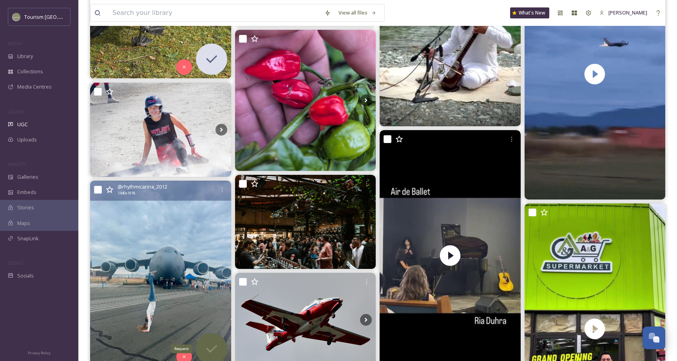
click at [210, 344] on icon at bounding box center [212, 349] width 16 height 16
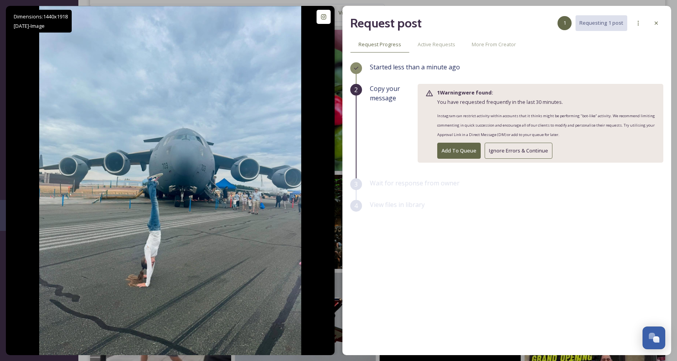
click at [518, 158] on div "1 Warning were found: You have requested frequently in the last 30 minutes. Ins…" at bounding box center [540, 123] width 246 height 79
click at [520, 152] on button "Ignore Errors & Continue" at bounding box center [518, 151] width 68 height 16
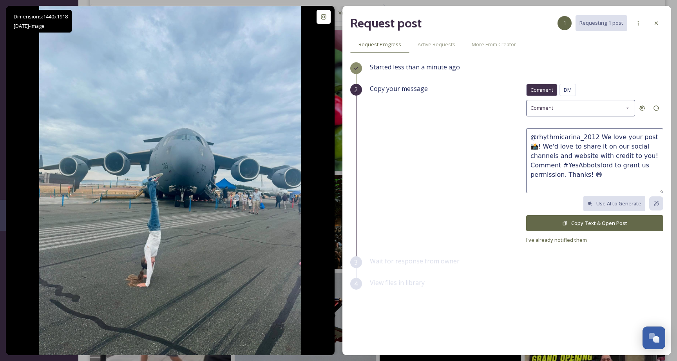
click at [584, 212] on div "Comment DM Comment DM Comment @rhythmicarina_2012 We love your post📸! We'd love…" at bounding box center [594, 164] width 137 height 161
click at [583, 216] on button "Copy Text & Open Post" at bounding box center [594, 223] width 137 height 16
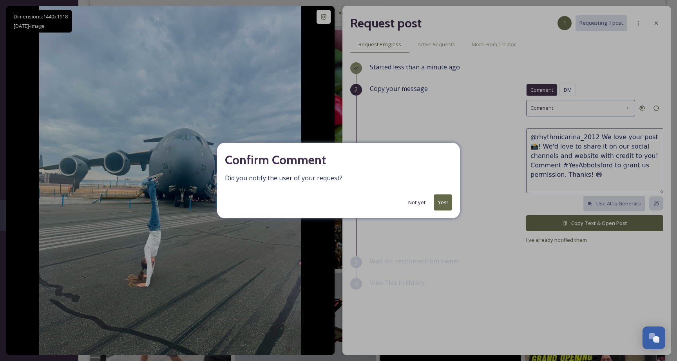
click at [443, 200] on button "Yes!" at bounding box center [442, 202] width 18 height 16
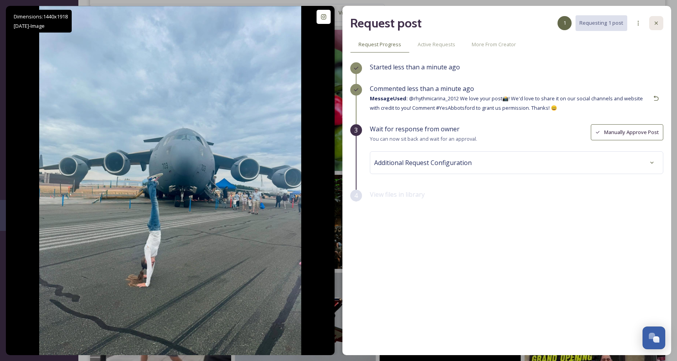
click at [658, 23] on icon at bounding box center [656, 23] width 6 height 6
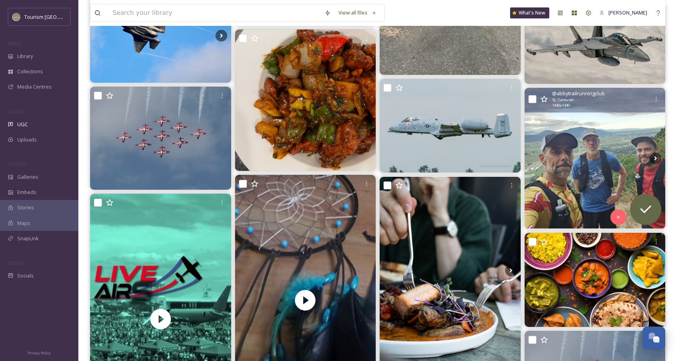
scroll to position [6331, 0]
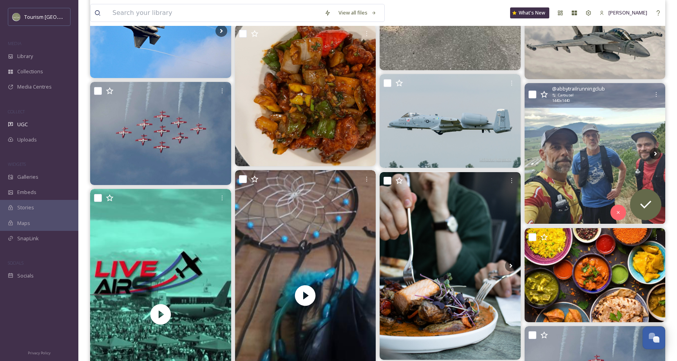
click at [593, 170] on img at bounding box center [594, 153] width 141 height 141
